Goal: Information Seeking & Learning: Stay updated

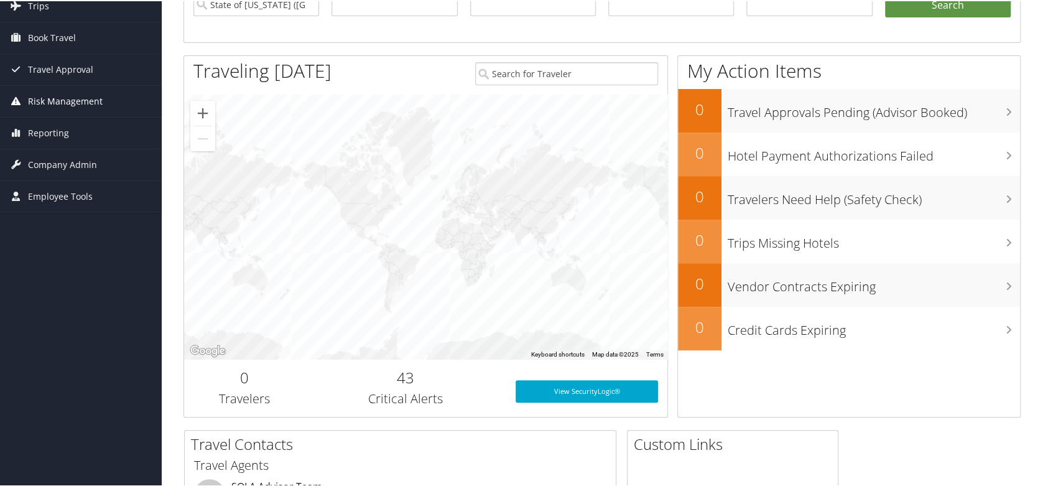
scroll to position [62, 0]
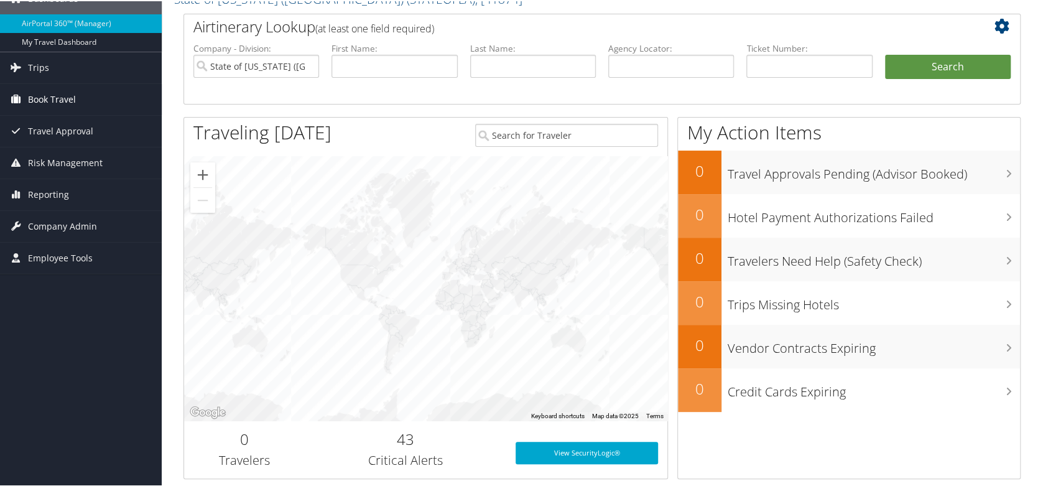
click at [57, 91] on span "Book Travel" at bounding box center [52, 98] width 48 height 31
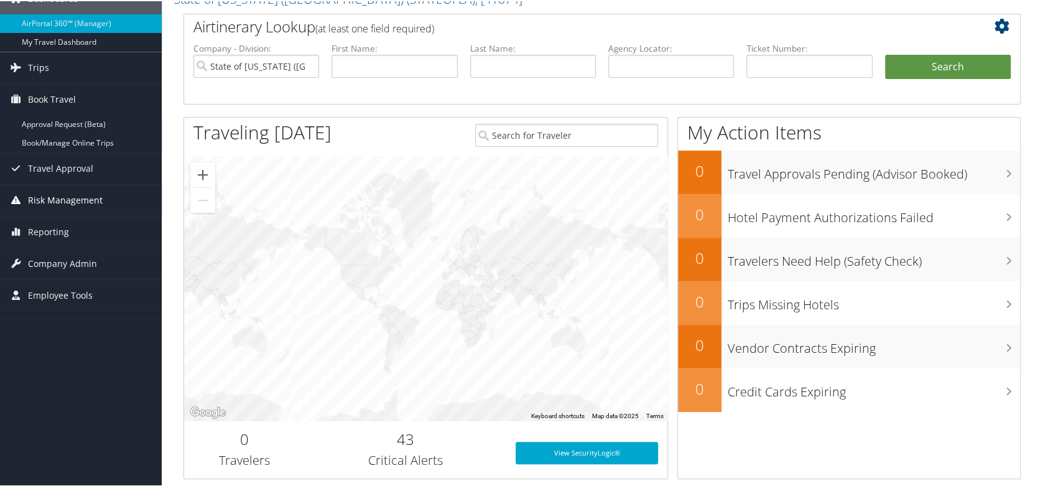
click at [63, 195] on span "Risk Management" at bounding box center [65, 198] width 75 height 31
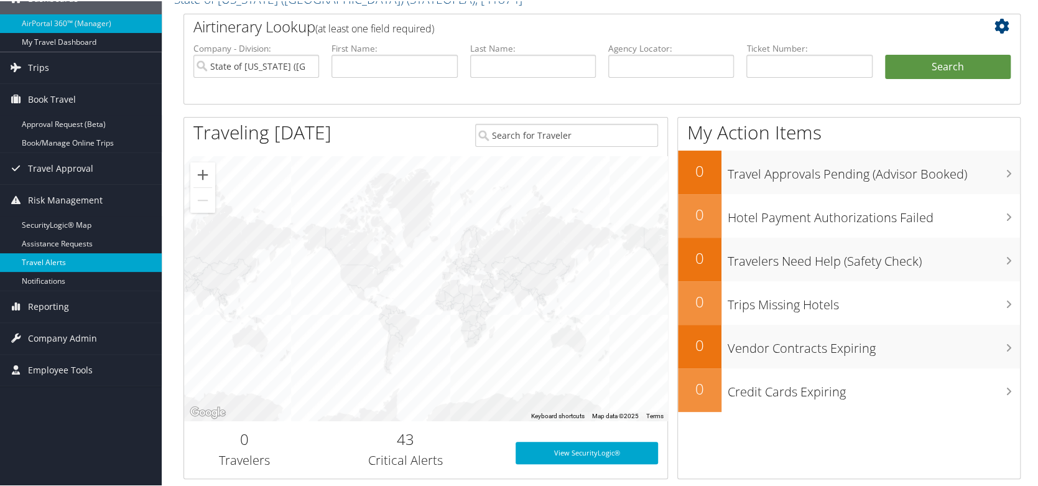
click at [55, 259] on link "Travel Alerts" at bounding box center [81, 261] width 162 height 19
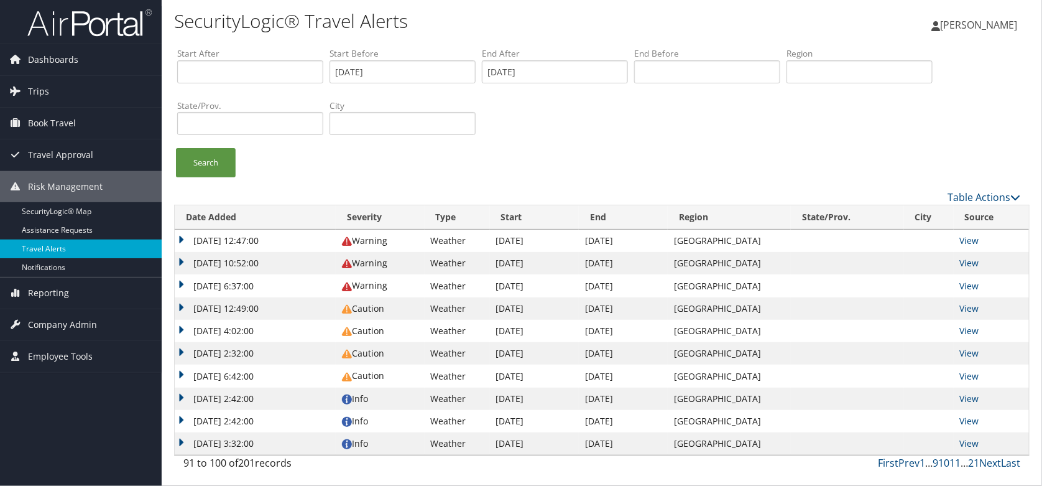
click at [47, 249] on link "Travel Alerts" at bounding box center [81, 248] width 162 height 19
click at [991, 463] on link "Next" at bounding box center [990, 463] width 22 height 14
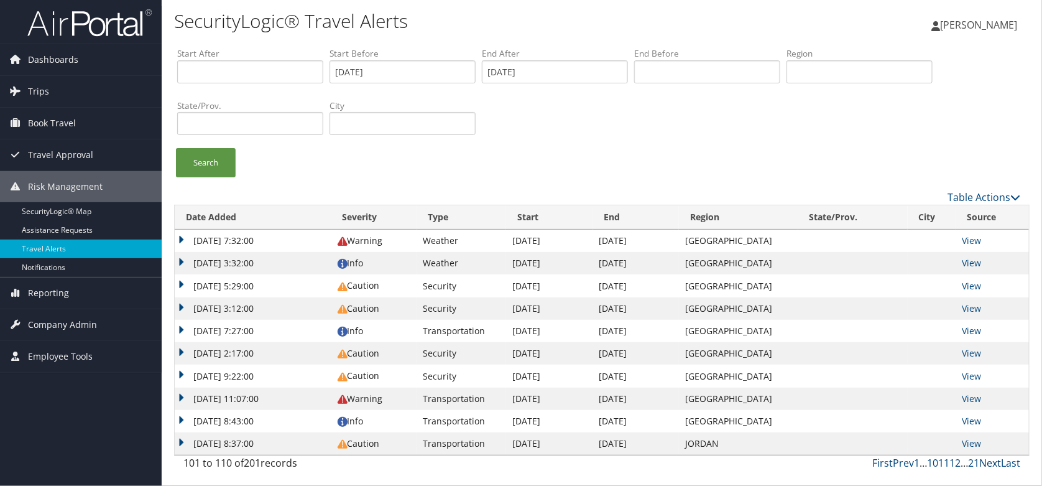
click at [991, 463] on link "Next" at bounding box center [990, 463] width 22 height 14
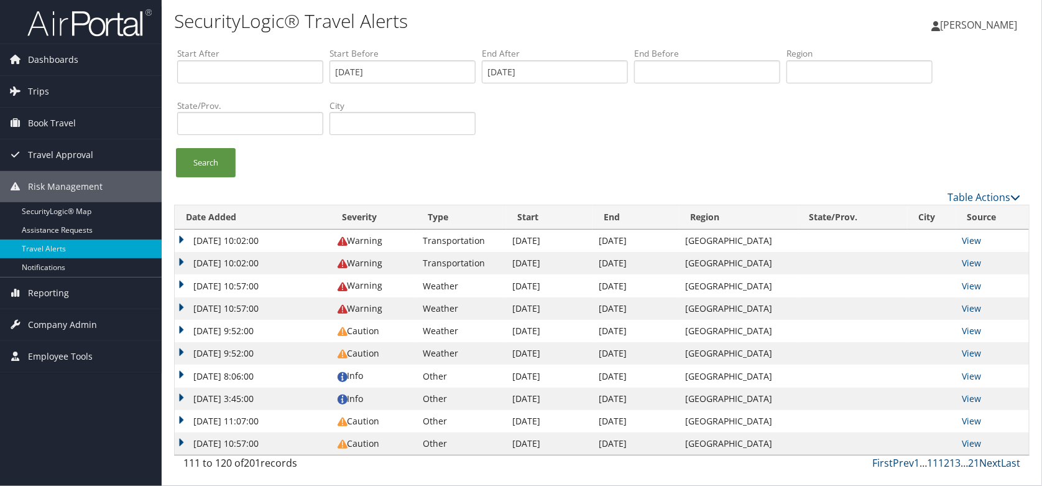
click at [991, 463] on link "Next" at bounding box center [990, 463] width 22 height 14
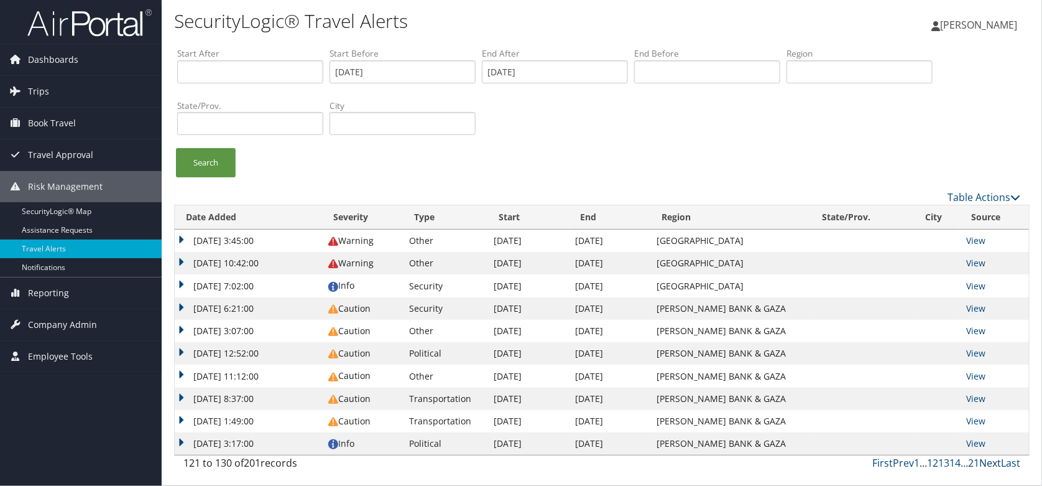
click at [991, 463] on link "Next" at bounding box center [990, 463] width 22 height 14
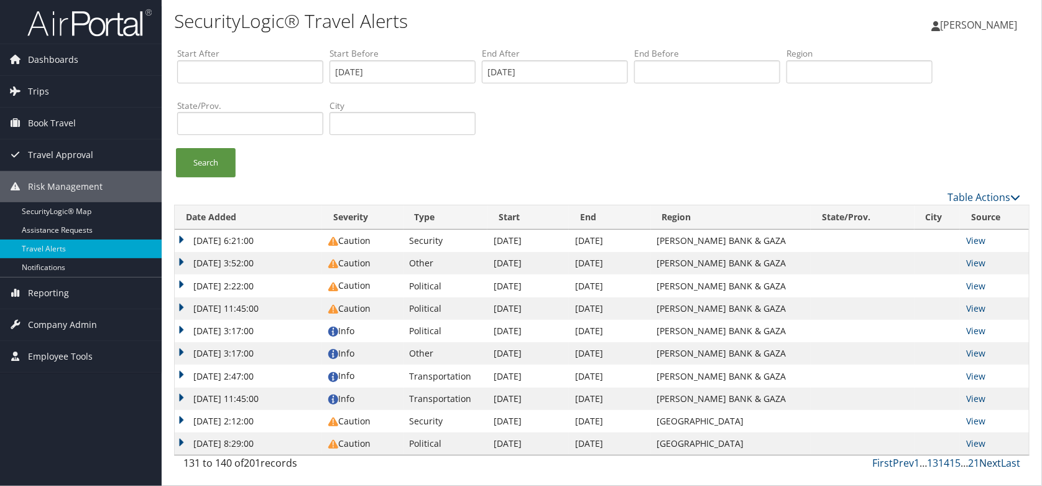
click at [991, 463] on link "Next" at bounding box center [990, 463] width 22 height 14
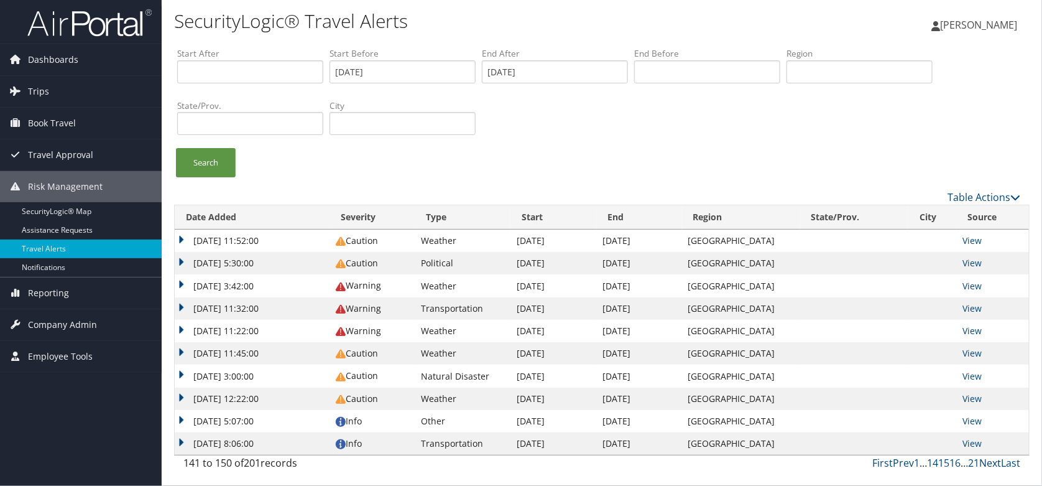
click at [988, 463] on link "Next" at bounding box center [990, 463] width 22 height 14
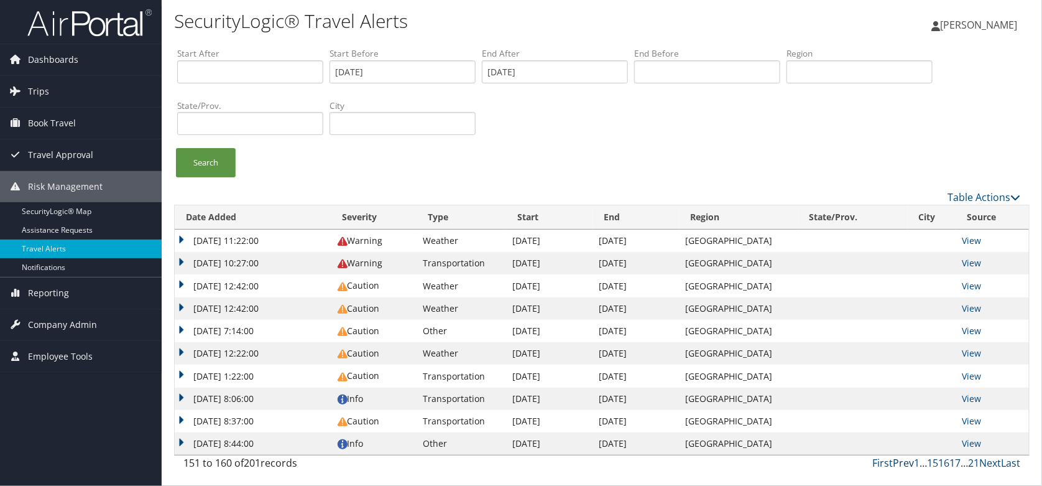
click at [906, 464] on link "Prev" at bounding box center [903, 463] width 21 height 14
click at [992, 461] on link "Next" at bounding box center [990, 463] width 22 height 14
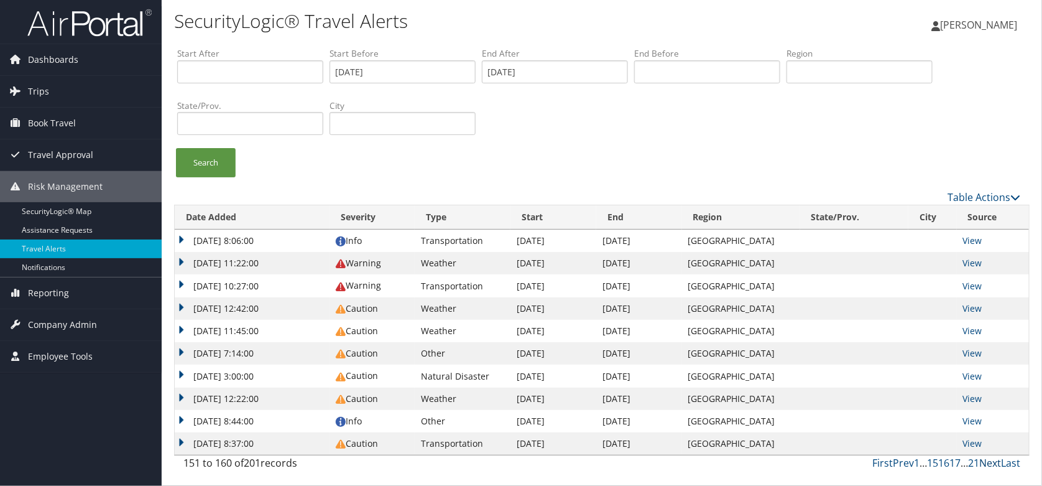
click at [992, 461] on link "Next" at bounding box center [990, 463] width 22 height 14
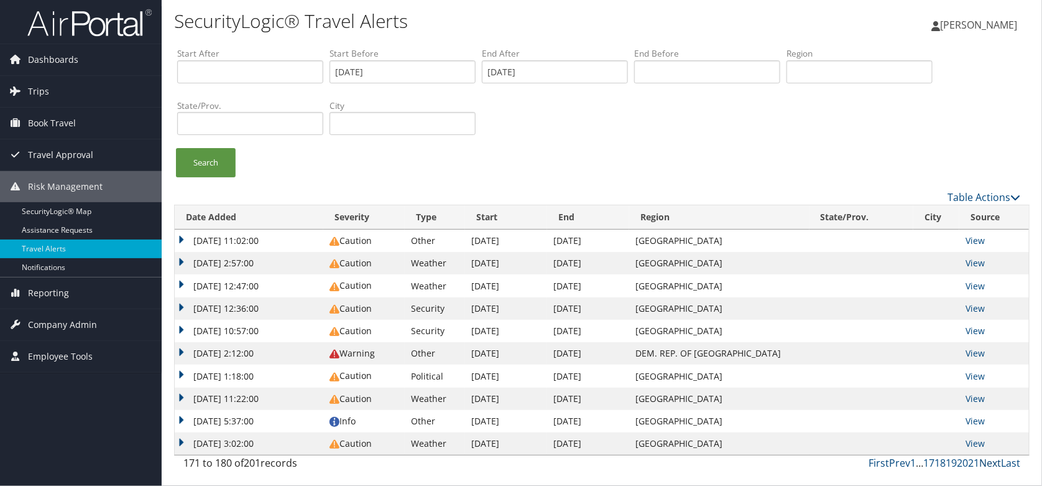
click at [992, 461] on link "Next" at bounding box center [990, 463] width 22 height 14
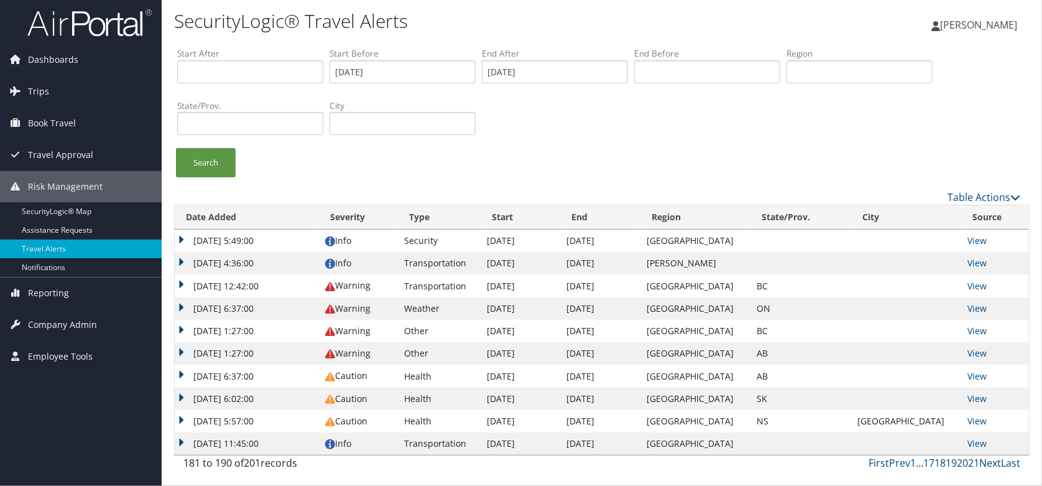
click at [992, 461] on link "Next" at bounding box center [990, 463] width 22 height 14
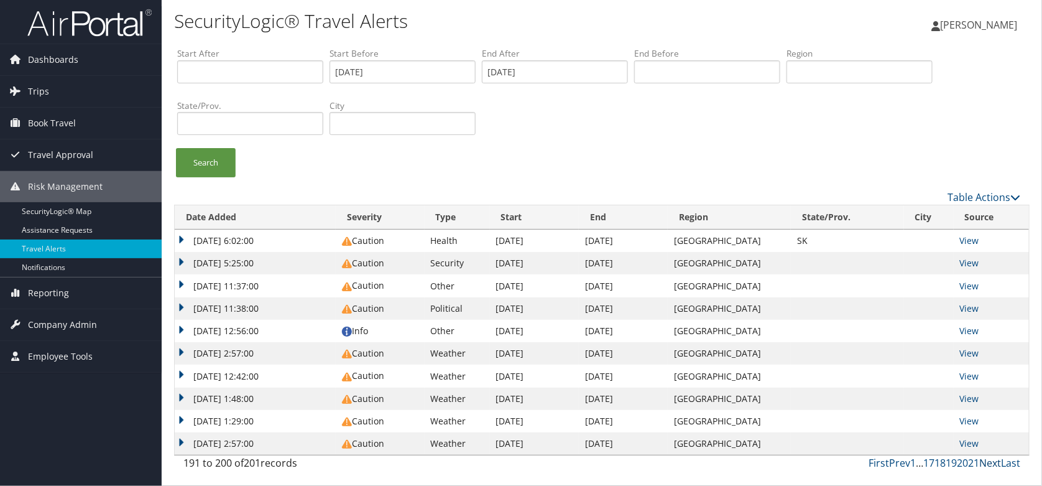
click at [992, 461] on link "Next" at bounding box center [990, 463] width 22 height 14
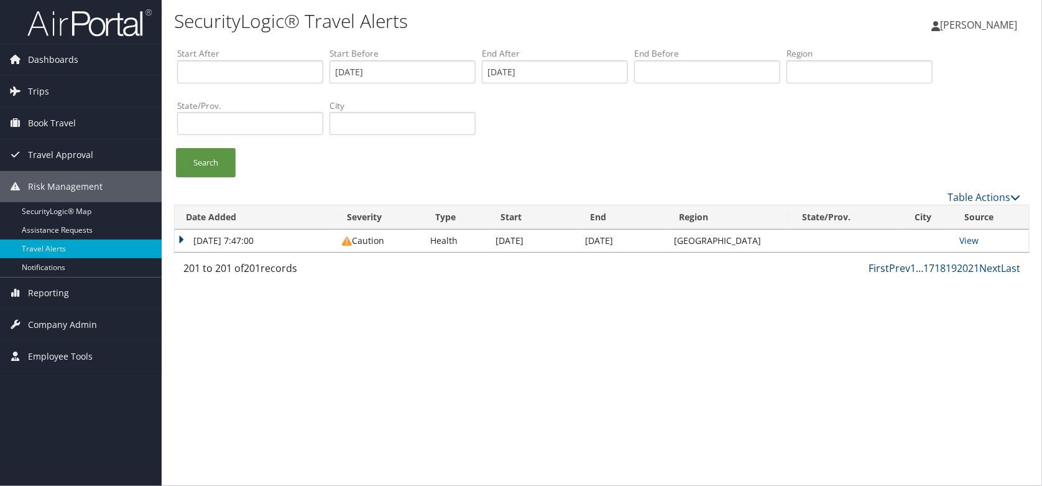
click at [877, 266] on link "First" at bounding box center [879, 268] width 21 height 14
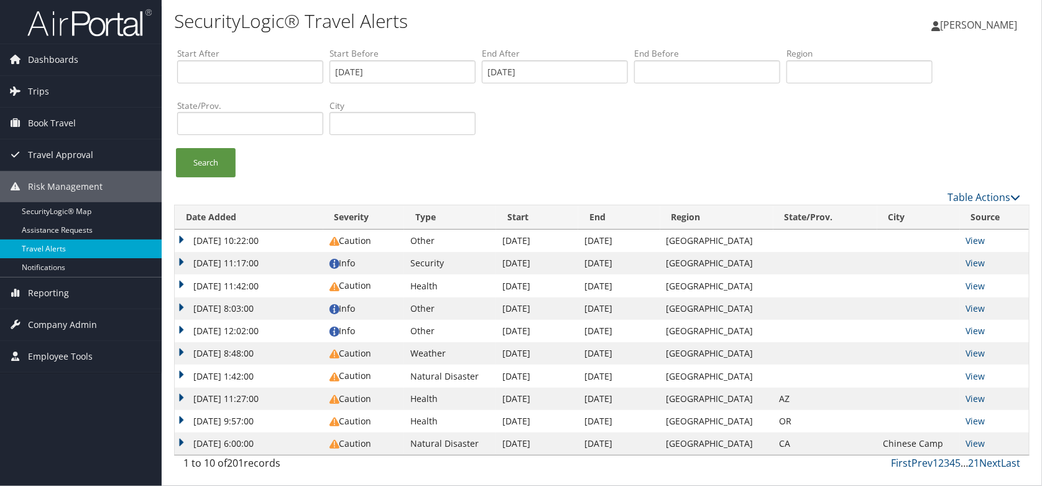
click at [56, 247] on link "Travel Alerts" at bounding box center [81, 248] width 162 height 19
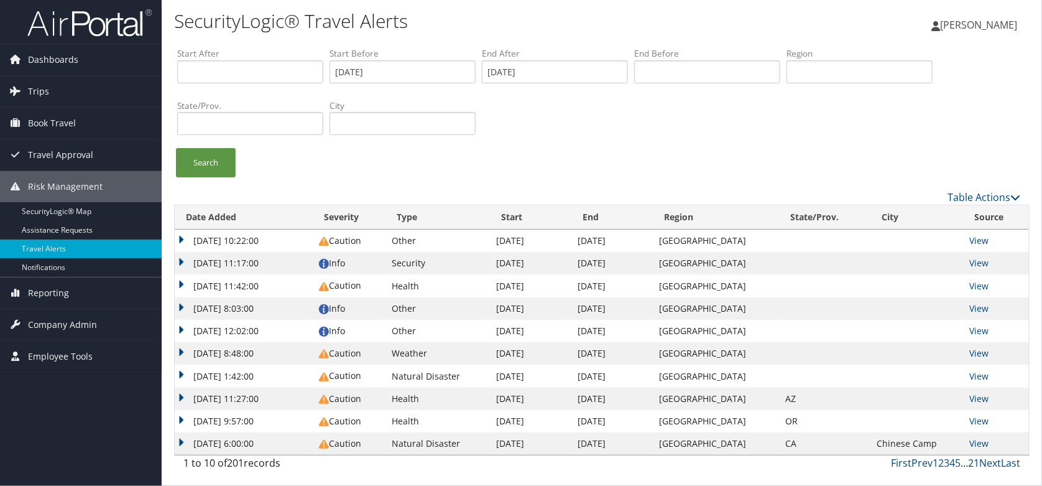
click at [971, 27] on span "[PERSON_NAME]" at bounding box center [978, 25] width 77 height 14
click at [904, 206] on link "Sign Out" at bounding box center [947, 202] width 139 height 21
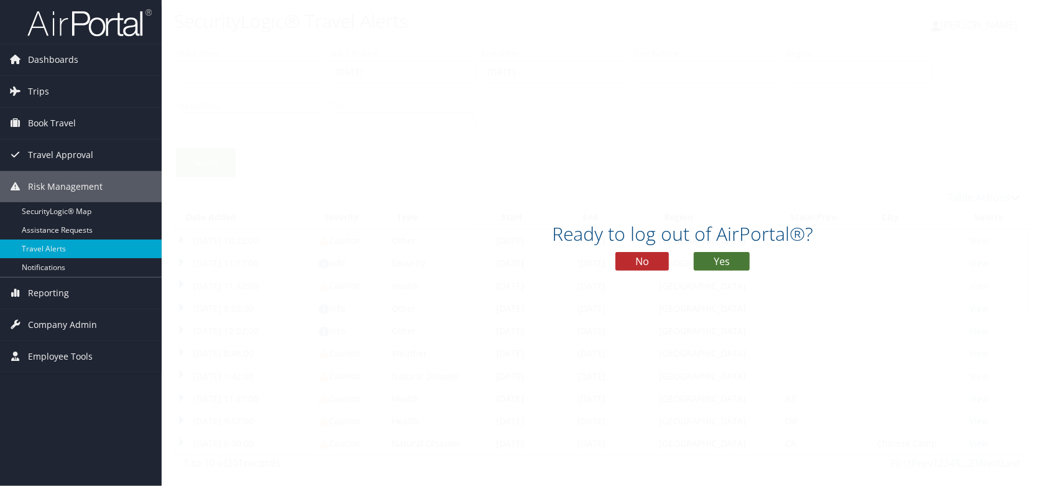
click at [720, 261] on button "Yes" at bounding box center [722, 261] width 56 height 19
